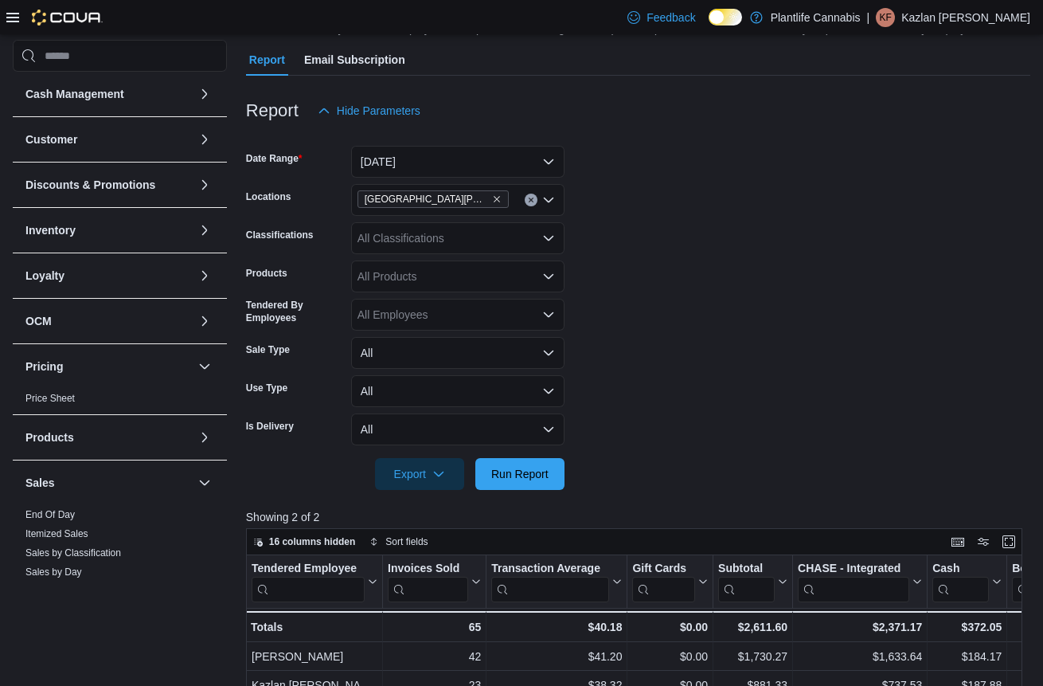
scroll to position [170, 0]
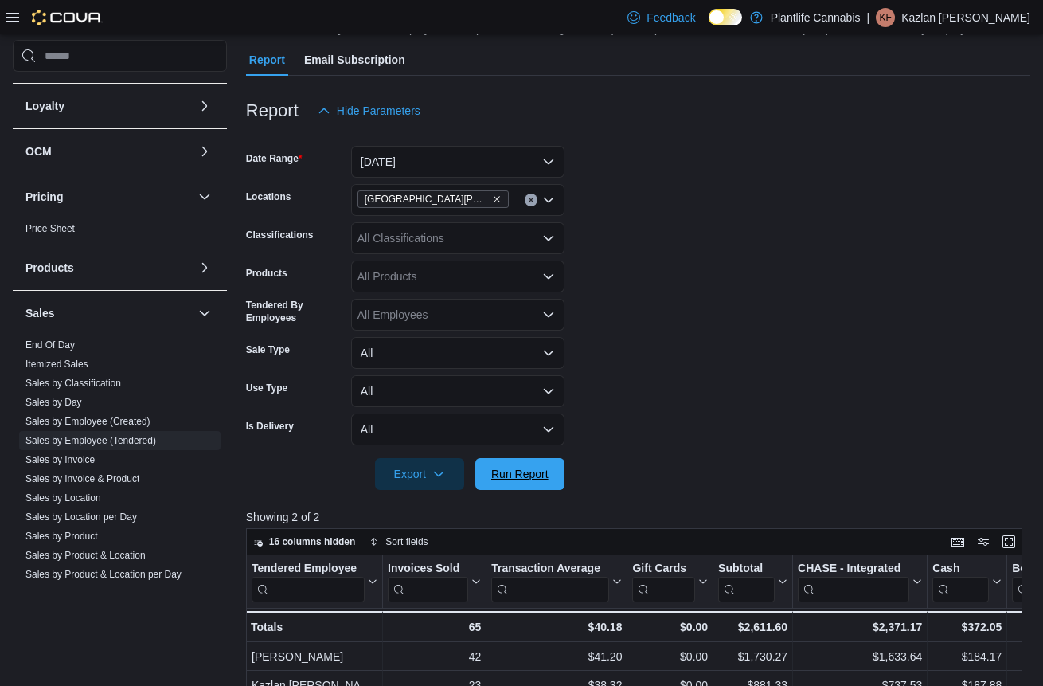
drag, startPoint x: 539, startPoint y: 476, endPoint x: 573, endPoint y: 469, distance: 35.0
click at [542, 476] on span "Run Report" at bounding box center [519, 474] width 57 height 16
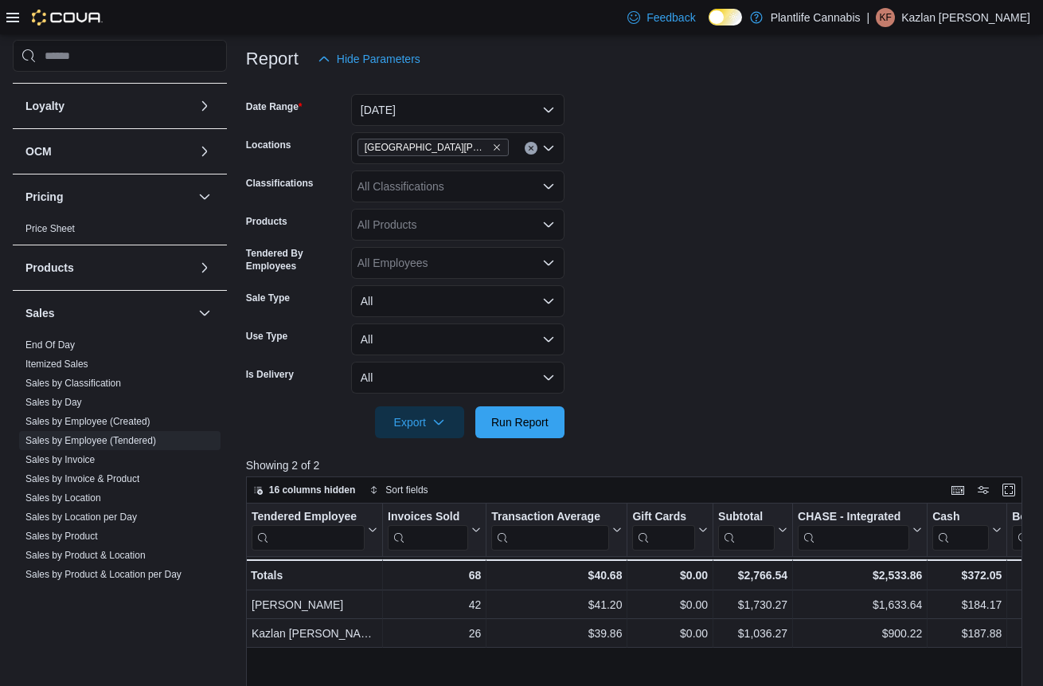
scroll to position [186, 0]
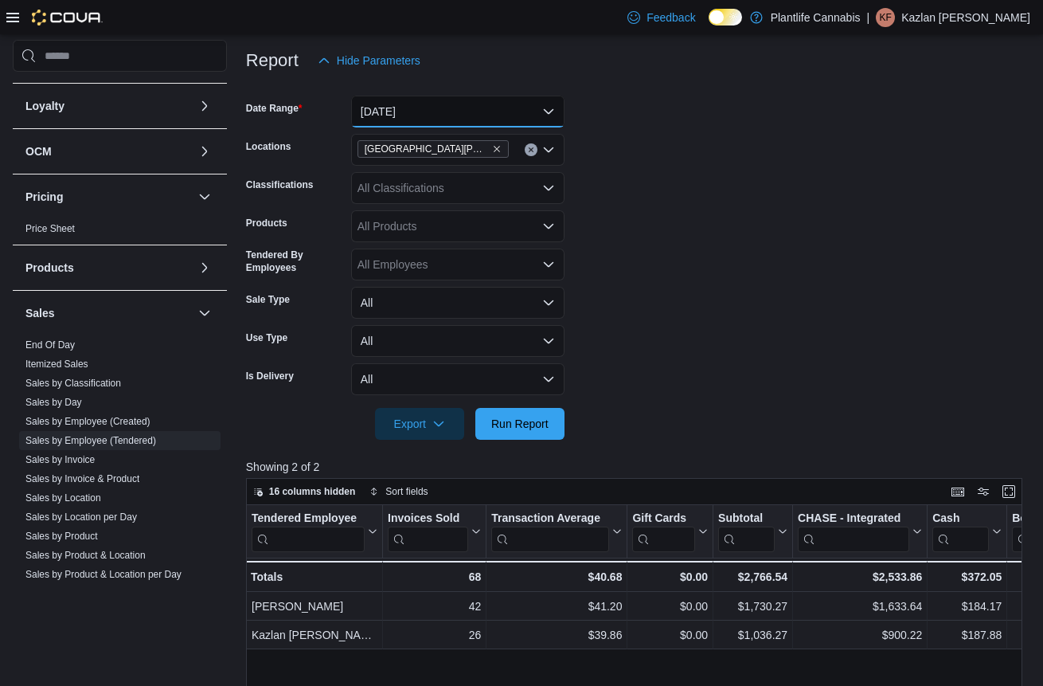
drag, startPoint x: 493, startPoint y: 106, endPoint x: 480, endPoint y: 120, distance: 19.2
click at [493, 107] on button "[DATE]" at bounding box center [457, 112] width 213 height 32
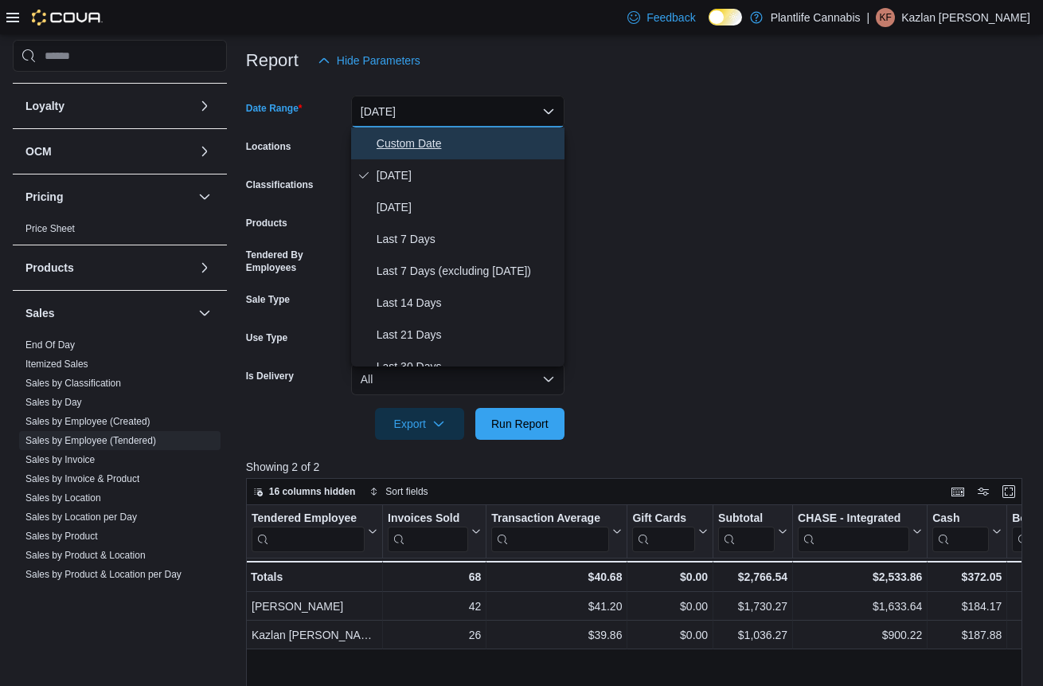
click at [464, 141] on span "Custom Date" at bounding box center [468, 143] width 182 height 19
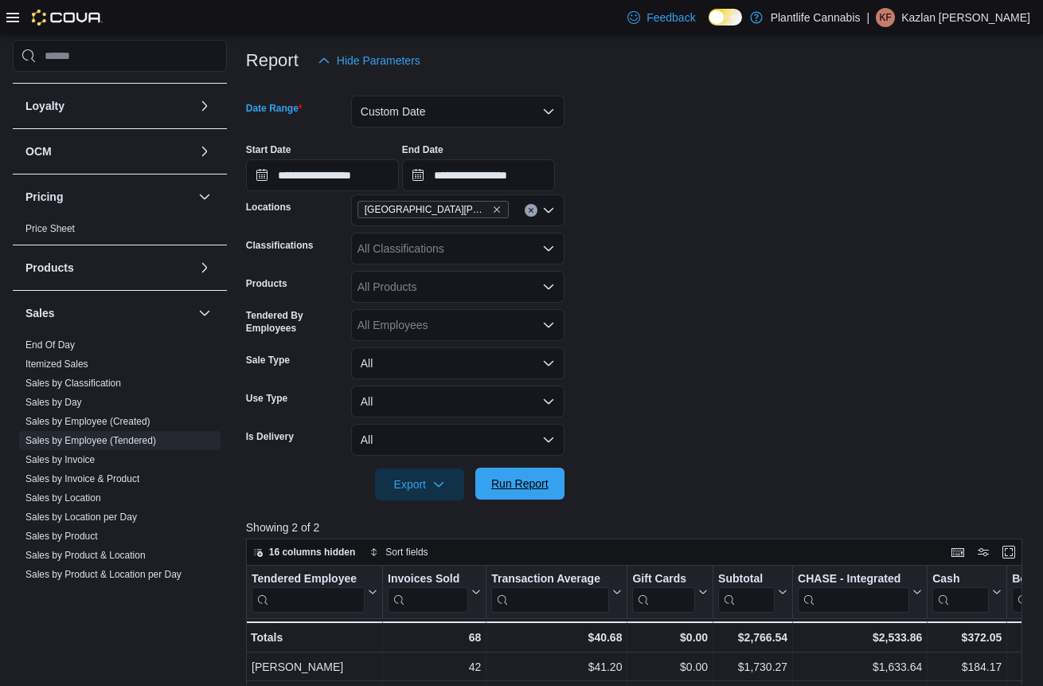
click at [553, 493] on span "Run Report" at bounding box center [520, 484] width 70 height 32
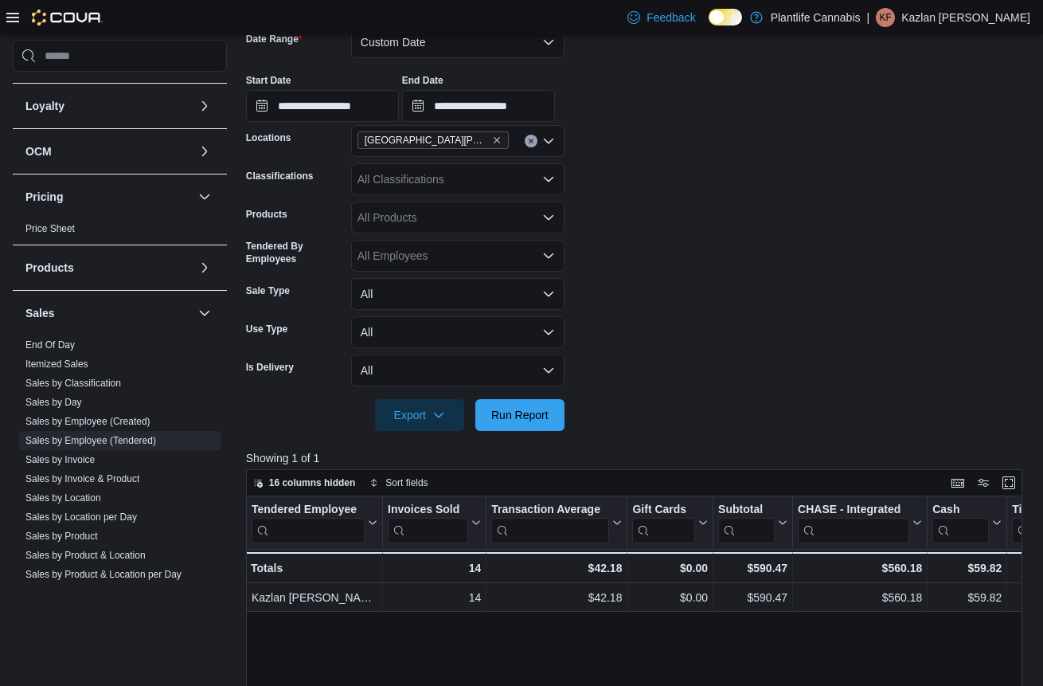
scroll to position [253, 0]
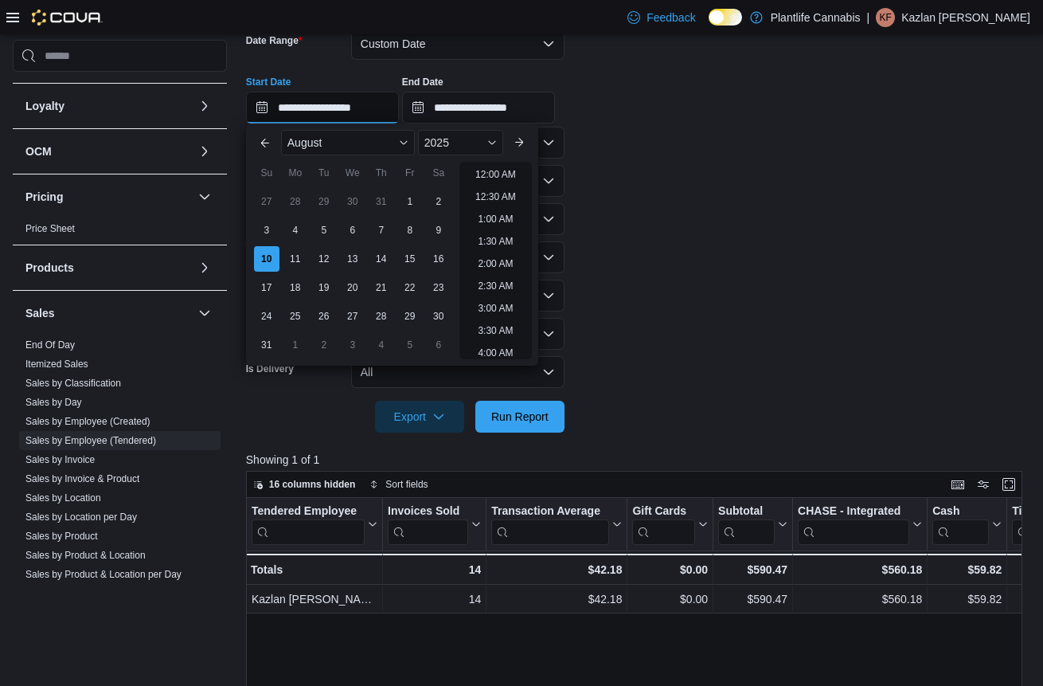
click at [365, 107] on input "**********" at bounding box center [322, 108] width 153 height 32
click at [508, 214] on li "8:00 PM" at bounding box center [495, 214] width 49 height 19
type input "**********"
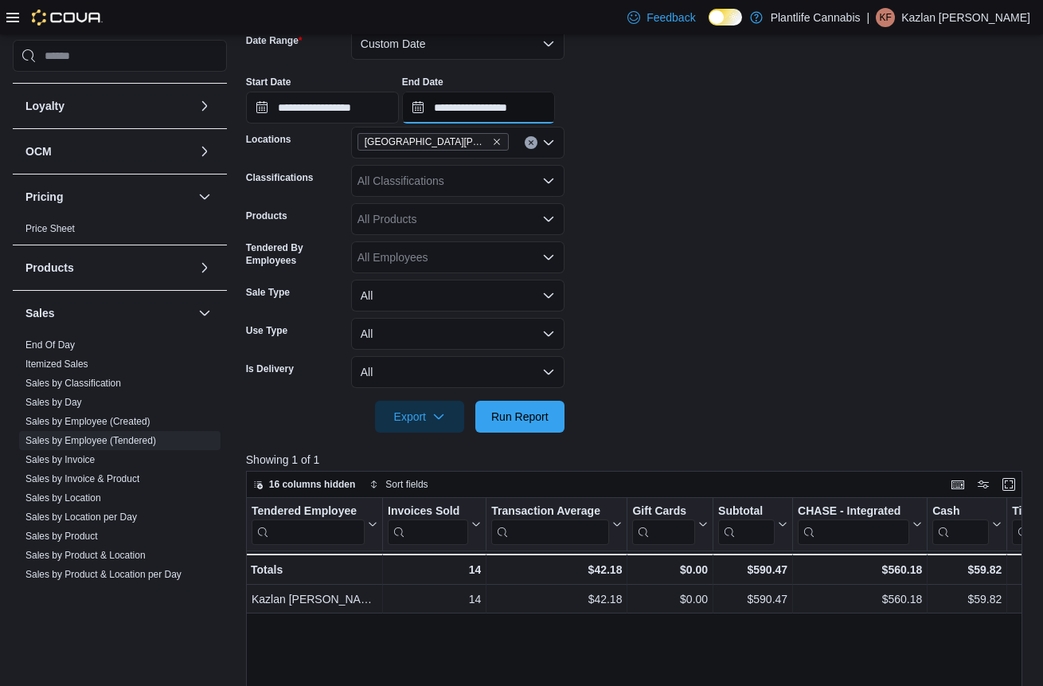
drag, startPoint x: 561, startPoint y: 101, endPoint x: 583, endPoint y: 123, distance: 30.4
click at [555, 101] on input "**********" at bounding box center [478, 108] width 153 height 32
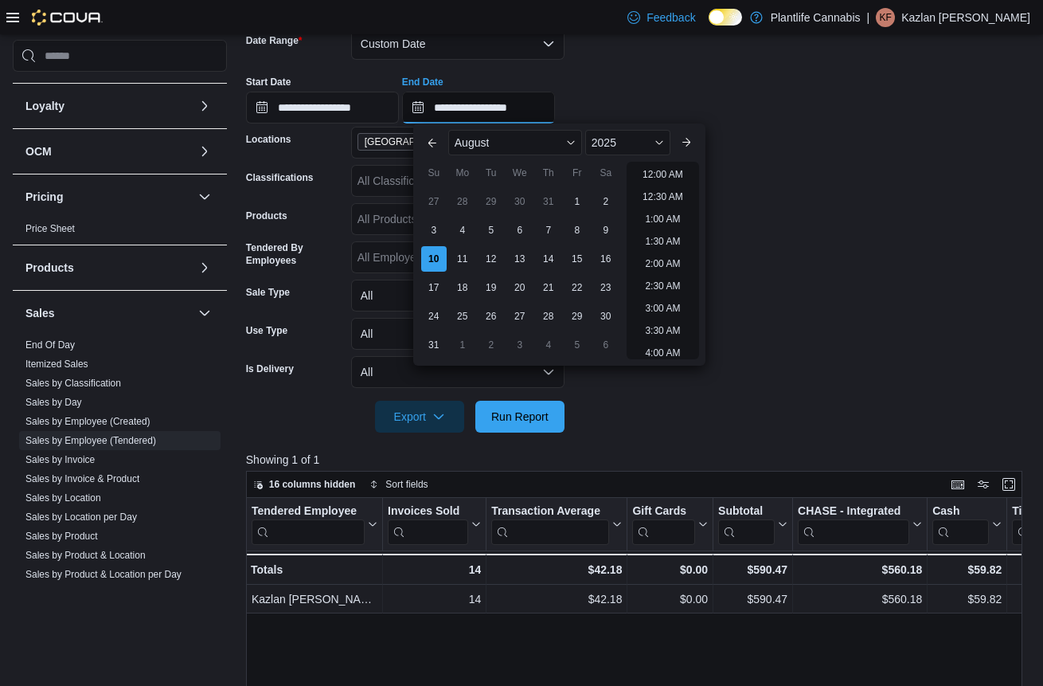
scroll to position [876, 0]
click at [663, 282] on li "10:00 PM" at bounding box center [662, 279] width 53 height 19
type input "**********"
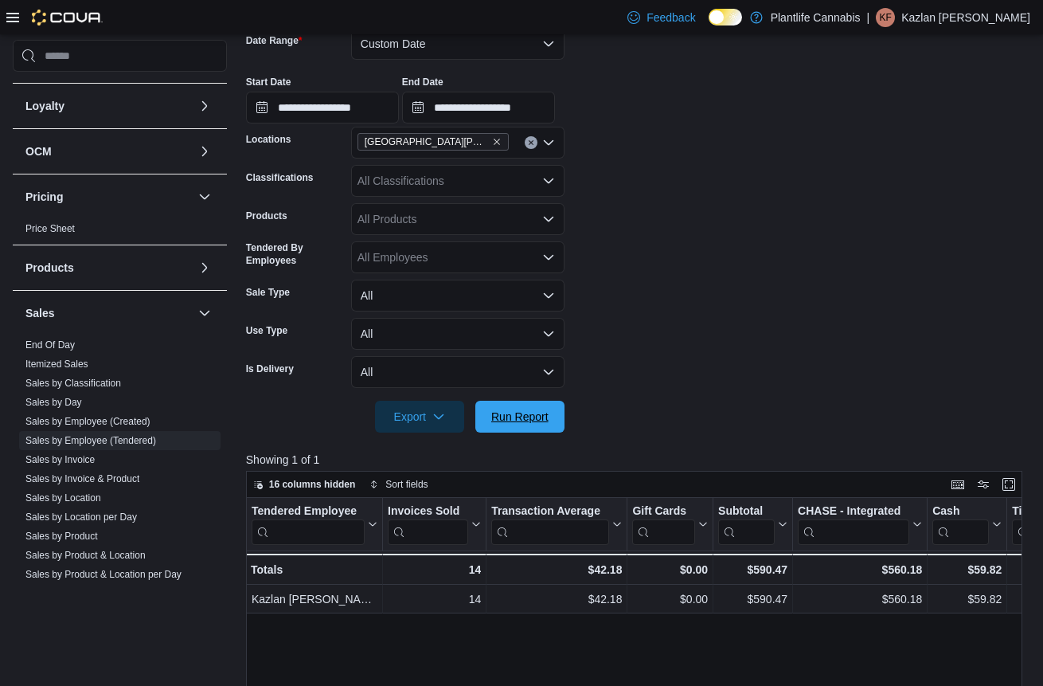
drag, startPoint x: 502, startPoint y: 421, endPoint x: 574, endPoint y: 362, distance: 93.4
click at [507, 417] on span "Run Report" at bounding box center [519, 417] width 57 height 16
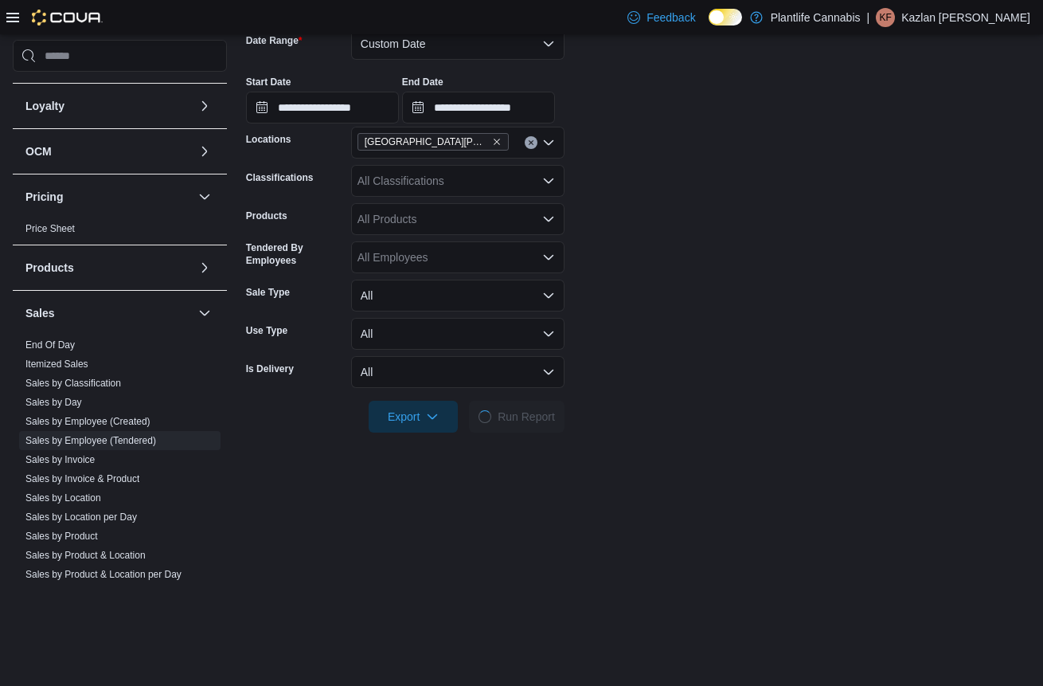
drag, startPoint x: 587, startPoint y: 358, endPoint x: 592, endPoint y: 350, distance: 8.6
click at [587, 357] on form "**********" at bounding box center [638, 221] width 784 height 424
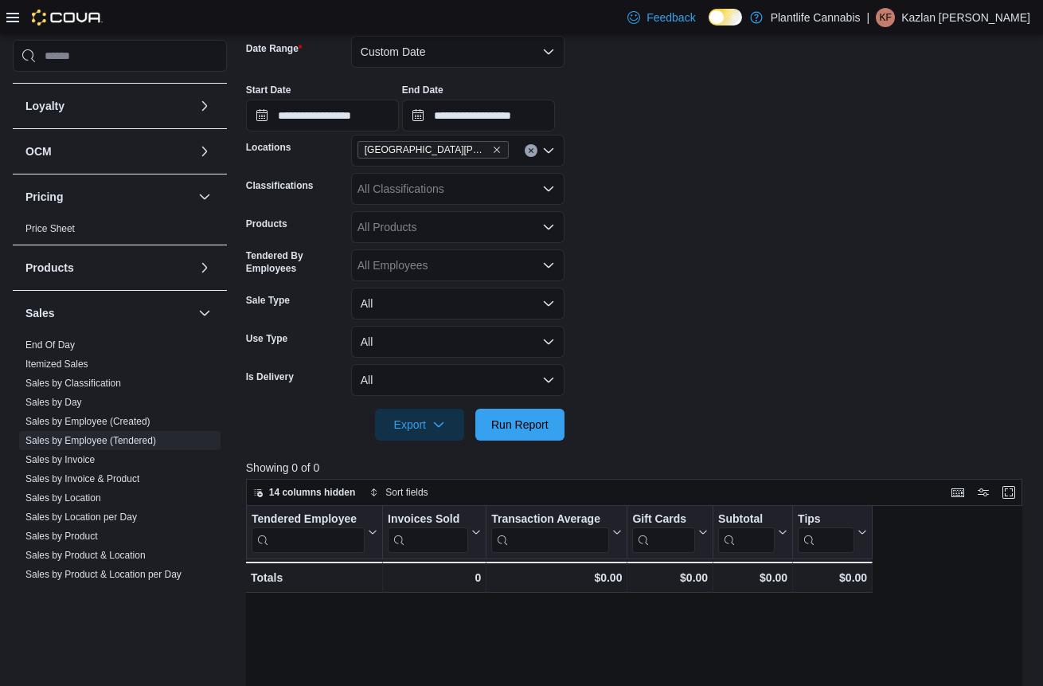
scroll to position [245, 0]
click at [478, 49] on button "Custom Date" at bounding box center [457, 53] width 213 height 32
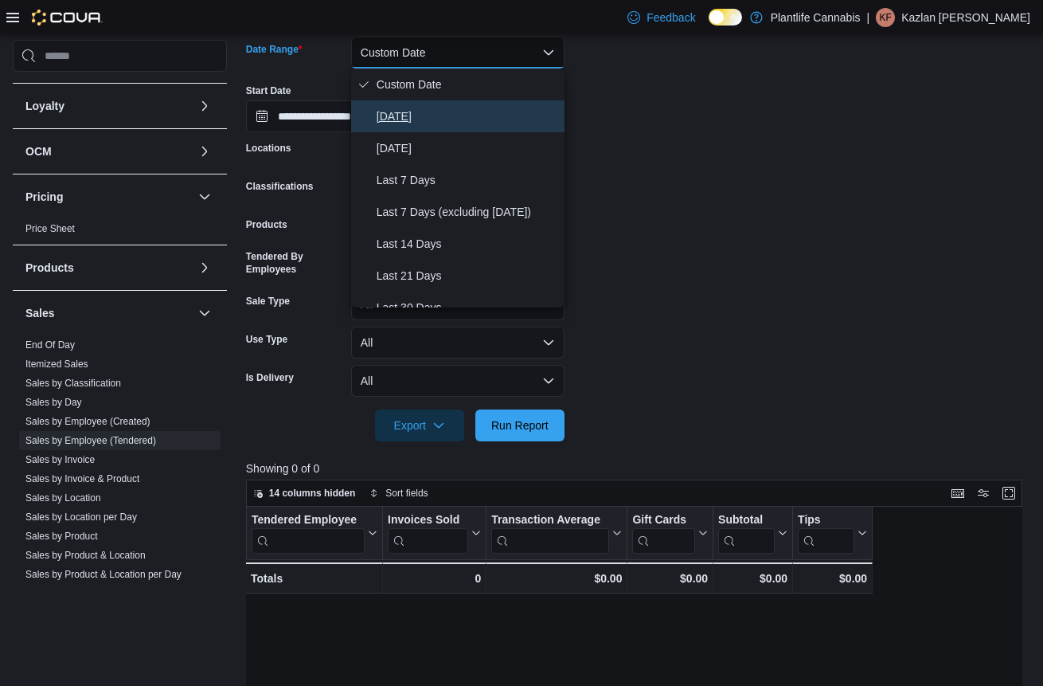
click at [464, 118] on span "[DATE]" at bounding box center [468, 116] width 182 height 19
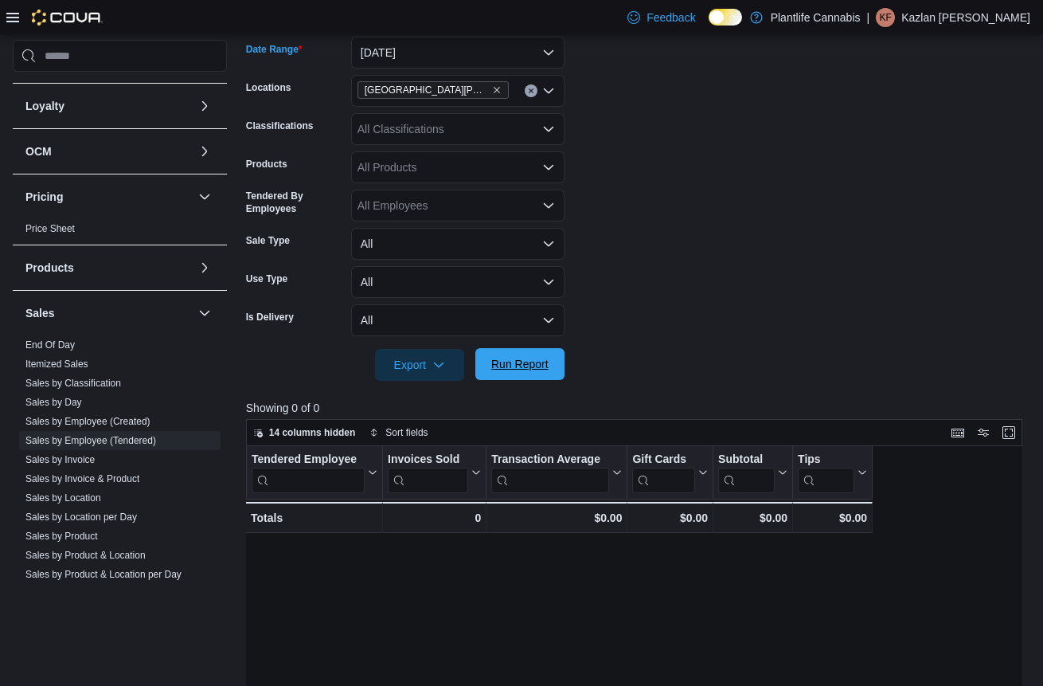
drag, startPoint x: 614, startPoint y: 198, endPoint x: 518, endPoint y: 352, distance: 181.7
click at [614, 198] on form "Date Range [DATE] Locations [GEOGRAPHIC_DATA][PERSON_NAME] Ridge Classification…" at bounding box center [638, 199] width 784 height 363
drag, startPoint x: 519, startPoint y: 360, endPoint x: 456, endPoint y: 208, distance: 164.9
click at [521, 358] on span "Run Report" at bounding box center [519, 365] width 57 height 16
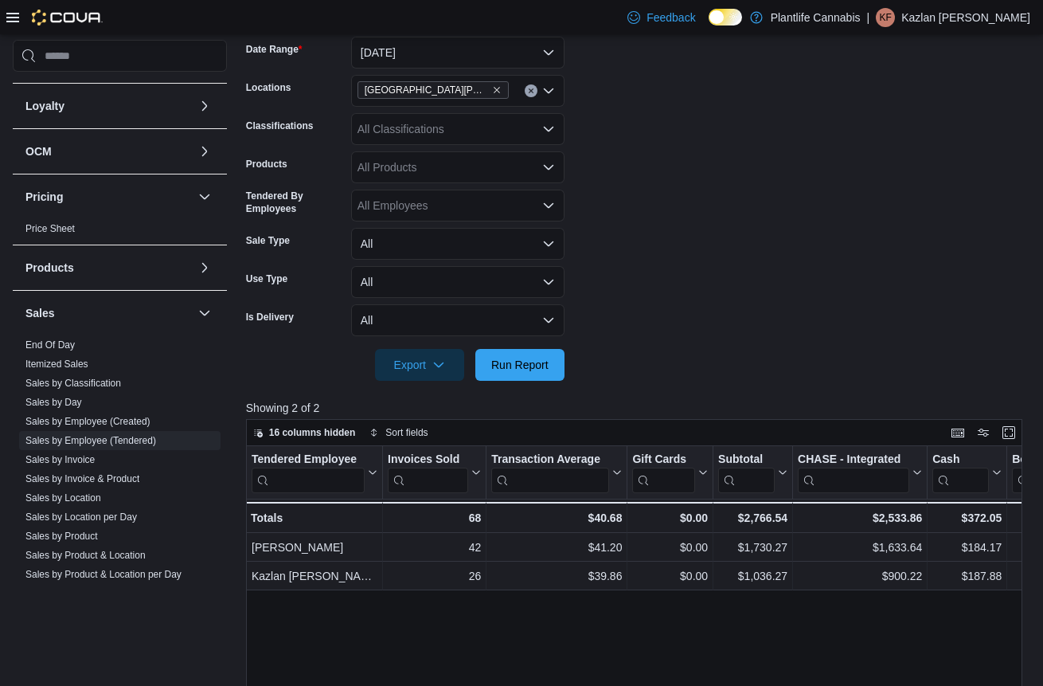
click at [451, 131] on div "All Classifications" at bounding box center [457, 129] width 213 height 32
type input "**"
click at [440, 171] on span "Accessories" at bounding box center [423, 179] width 60 height 16
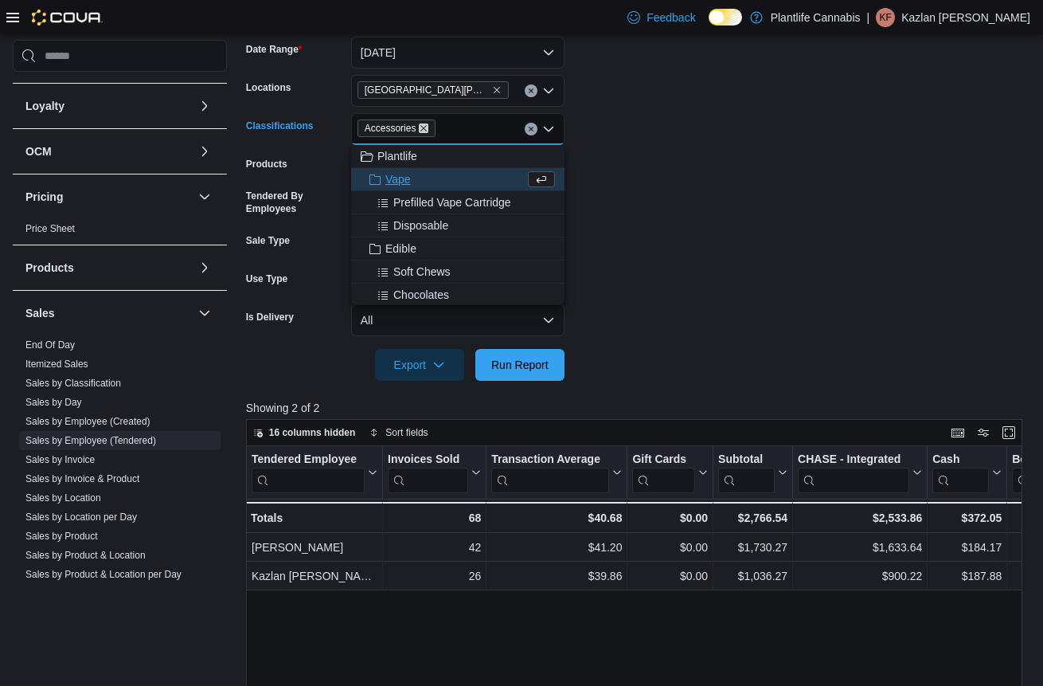
drag, startPoint x: 431, startPoint y: 129, endPoint x: 449, endPoint y: 128, distance: 18.3
click at [428, 129] on icon "Remove Accessories from selection in this group" at bounding box center [424, 128] width 10 height 10
click at [449, 130] on div "All Classifications Combo box. Selected. Combo box input. All Classifications. …" at bounding box center [457, 129] width 213 height 32
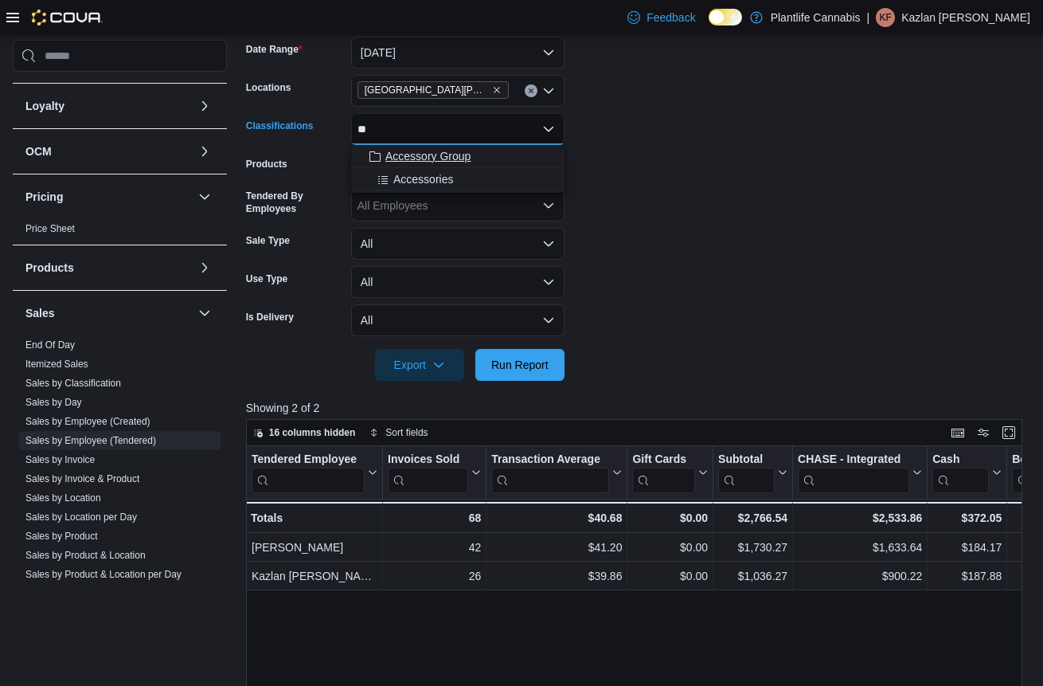
type input "**"
click at [443, 150] on span "Accessory Group" at bounding box center [427, 156] width 85 height 16
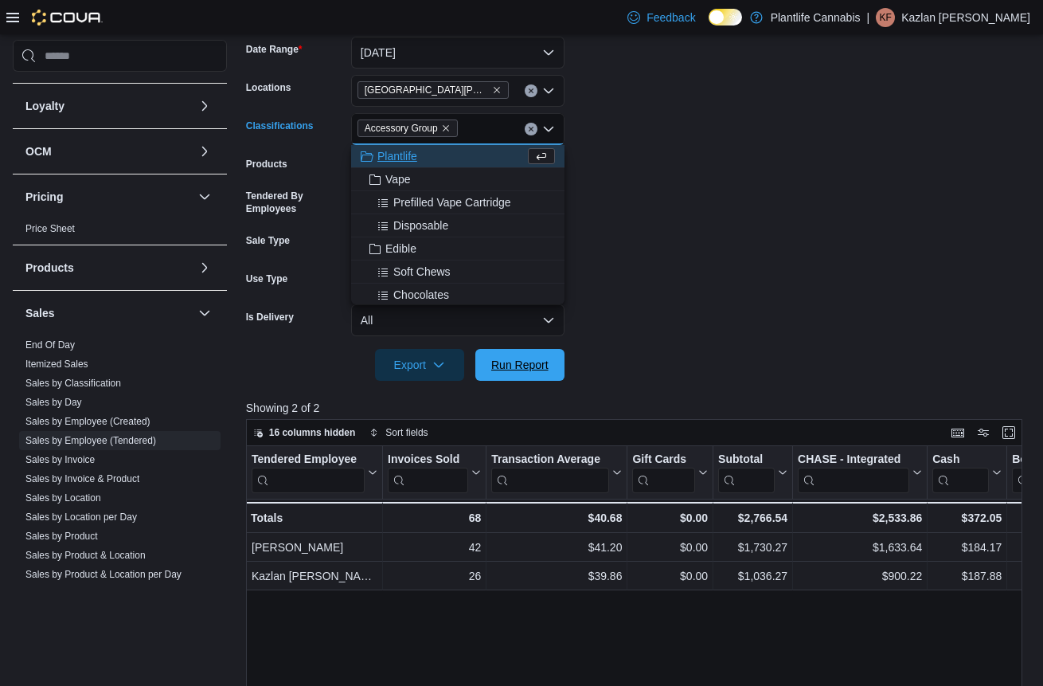
drag, startPoint x: 509, startPoint y: 354, endPoint x: 521, endPoint y: 342, distance: 17.5
click at [510, 354] on span "Run Report" at bounding box center [520, 365] width 70 height 32
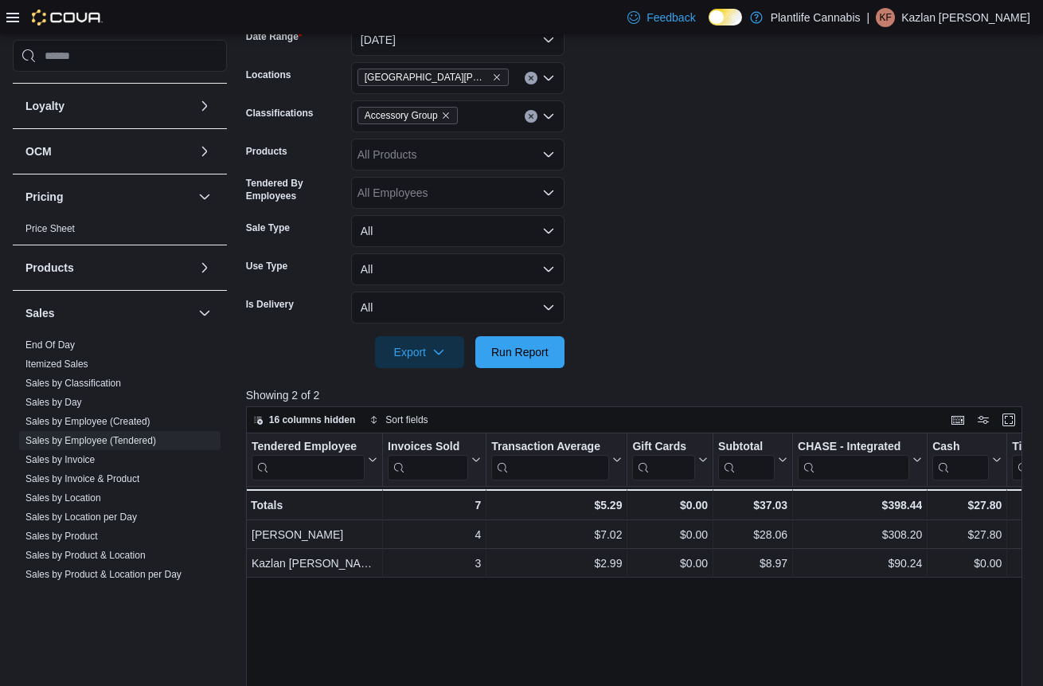
scroll to position [256, 0]
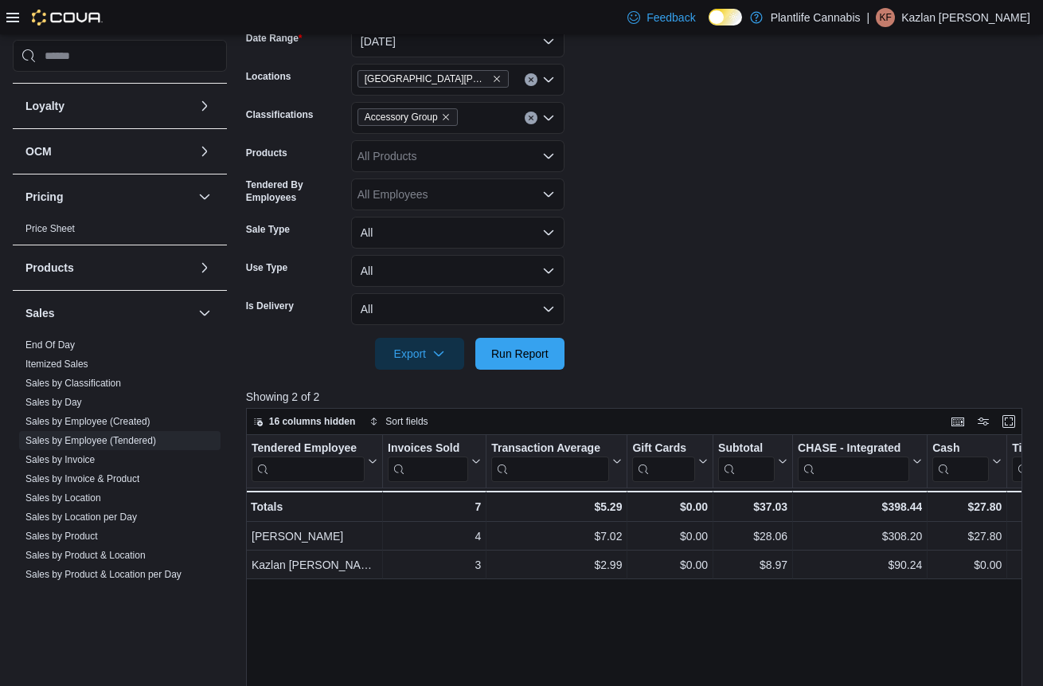
drag, startPoint x: 534, startPoint y: 121, endPoint x: 612, endPoint y: 117, distance: 78.9
click at [542, 121] on div at bounding box center [540, 118] width 30 height 32
click at [662, 116] on form "Date Range [DATE] Locations [GEOGRAPHIC_DATA][PERSON_NAME] Ridge Classification…" at bounding box center [638, 187] width 784 height 363
drag, startPoint x: 528, startPoint y: 123, endPoint x: 540, endPoint y: 116, distance: 13.5
click at [529, 122] on button "Clear input" at bounding box center [531, 118] width 13 height 13
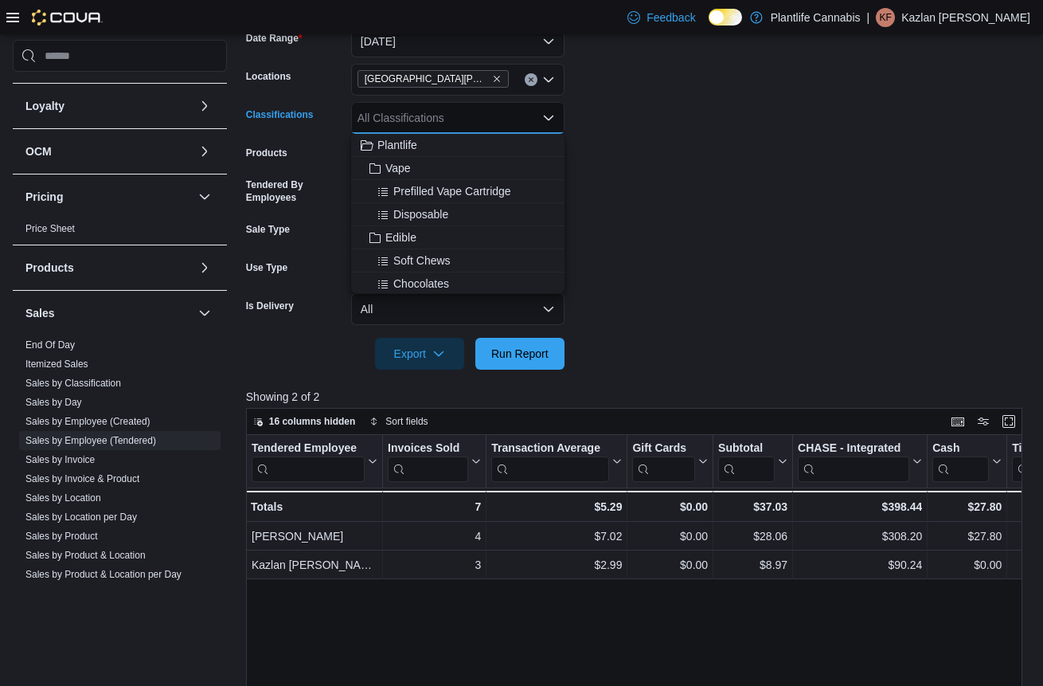
click at [569, 115] on form "Date Range [DATE] Locations [GEOGRAPHIC_DATA][PERSON_NAME] Ridge Classification…" at bounding box center [638, 187] width 784 height 363
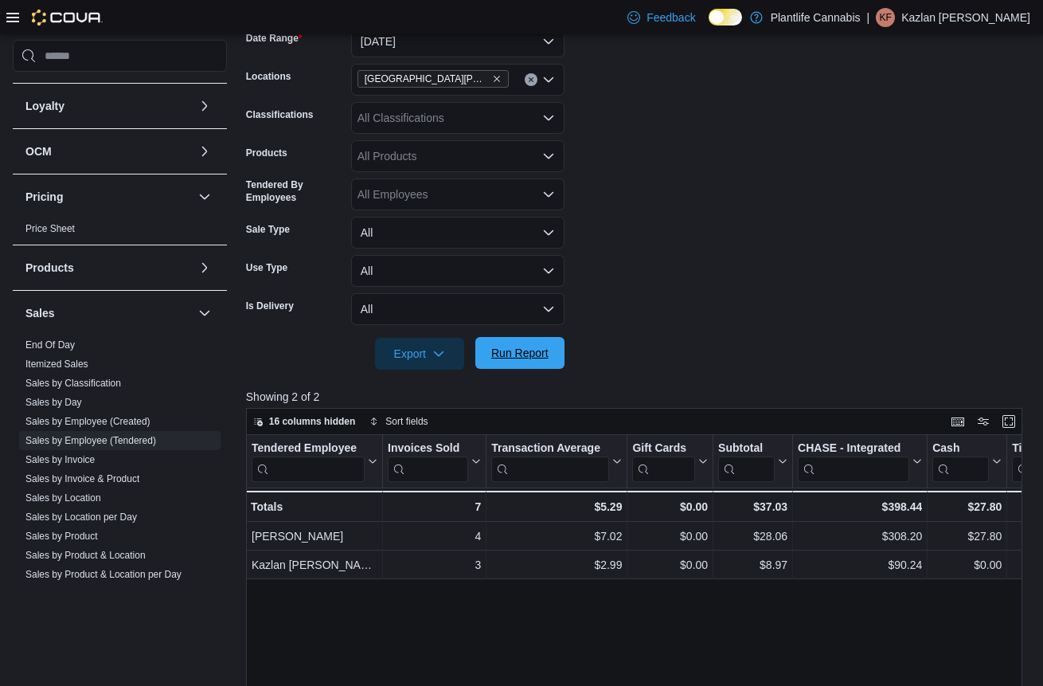
click at [544, 352] on span "Run Report" at bounding box center [519, 353] width 57 height 16
click at [866, 305] on form "Date Range [DATE] Locations [GEOGRAPHIC_DATA][PERSON_NAME] Ridge Classification…" at bounding box center [638, 187] width 784 height 363
click at [864, 306] on form "Date Range [DATE] Locations [GEOGRAPHIC_DATA][PERSON_NAME] Ridge Classification…" at bounding box center [638, 187] width 784 height 363
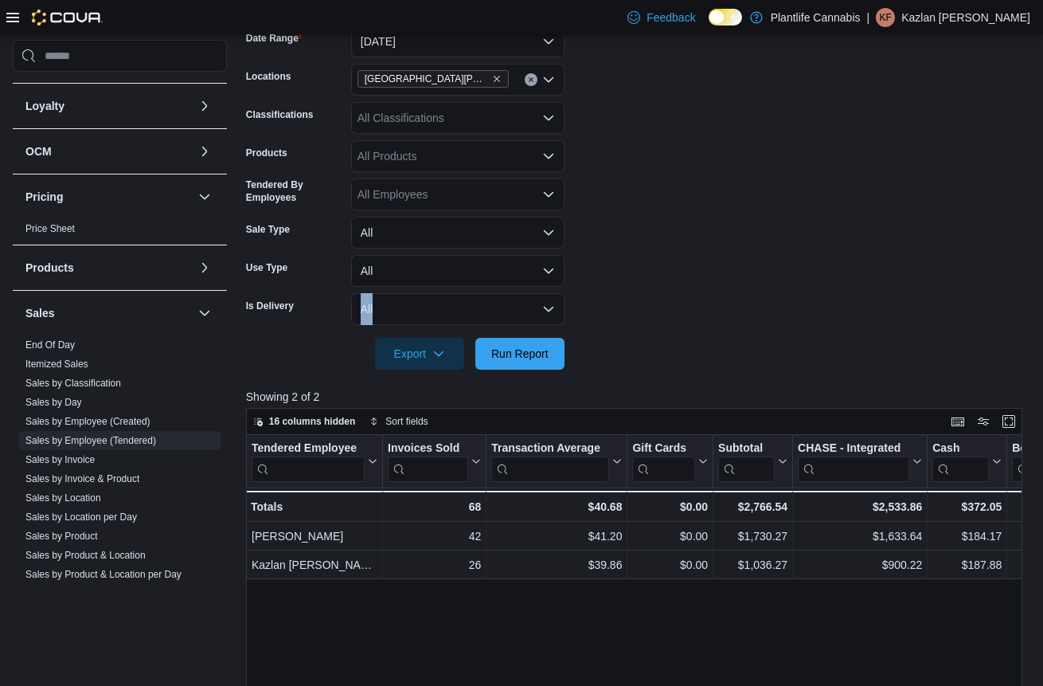
click at [864, 307] on form "Date Range [DATE] Locations [GEOGRAPHIC_DATA][PERSON_NAME] Ridge Classification…" at bounding box center [638, 187] width 784 height 363
